Goal: Navigation & Orientation: Find specific page/section

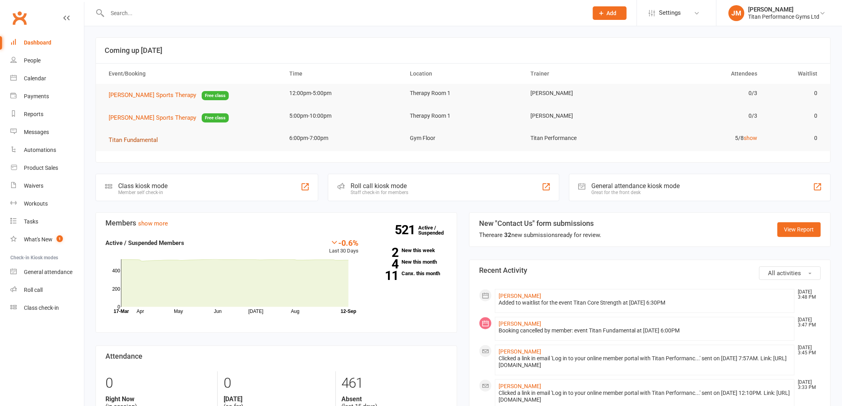
click at [122, 140] on span "Titan Fundamental" at bounding box center [133, 140] width 49 height 7
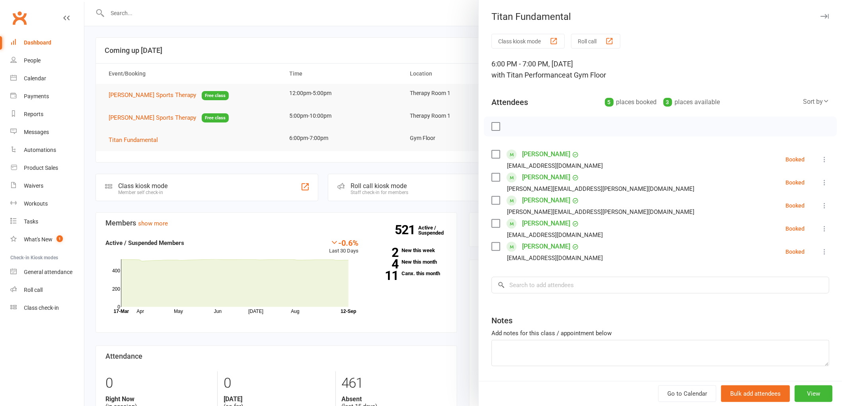
click at [455, 166] on div at bounding box center [463, 203] width 758 height 406
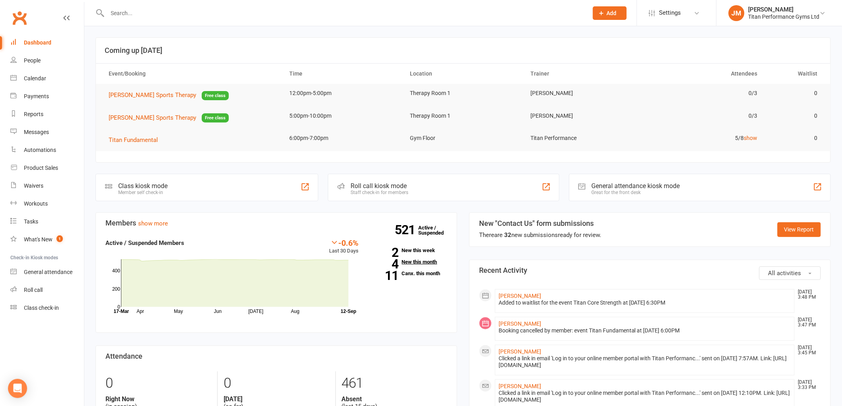
click at [419, 264] on link "4 New this month" at bounding box center [409, 262] width 76 height 5
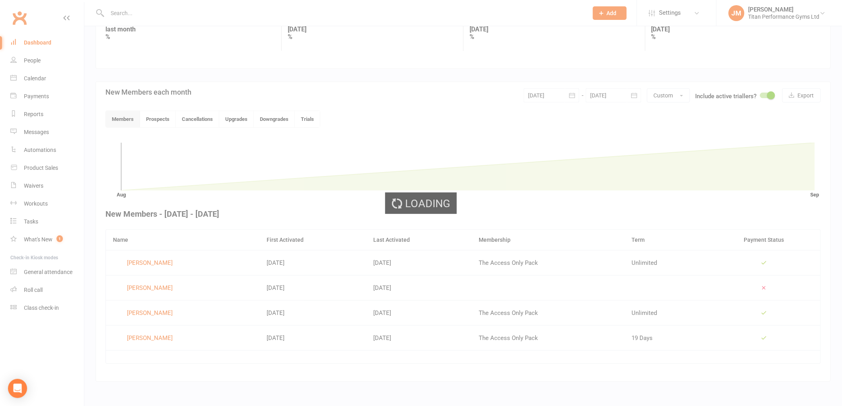
scroll to position [126, 0]
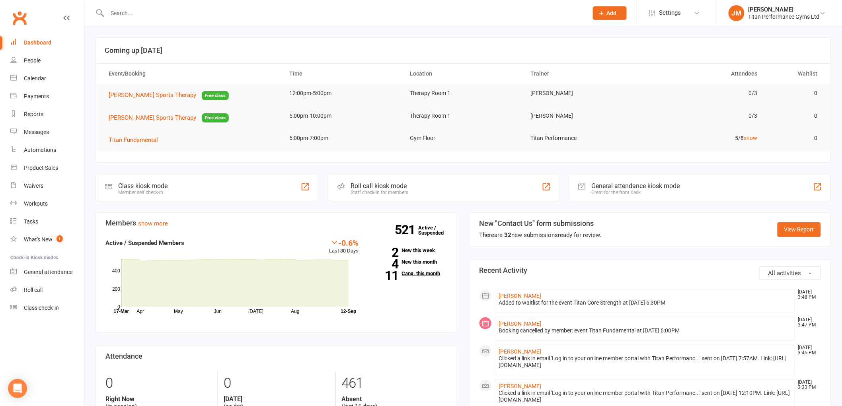
click at [412, 274] on link "11 Canx. this month" at bounding box center [409, 273] width 76 height 5
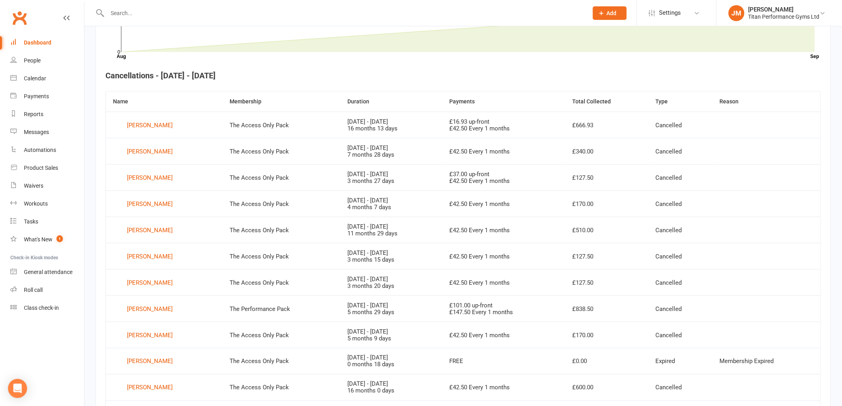
scroll to position [235, 0]
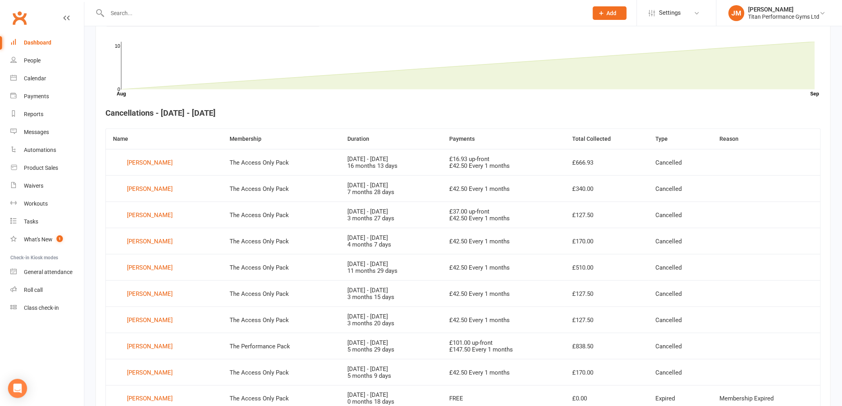
click at [37, 42] on div "Dashboard" at bounding box center [37, 42] width 27 height 6
